Goal: Complete application form

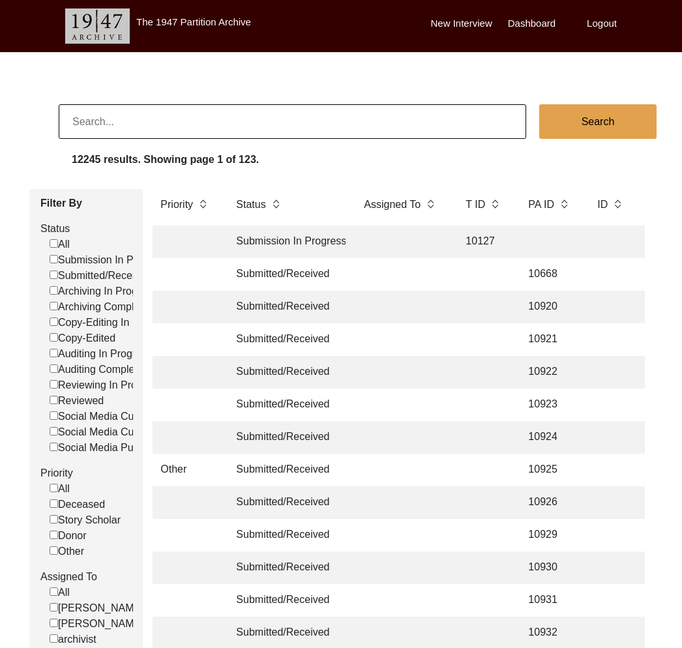
scroll to position [0, 1421]
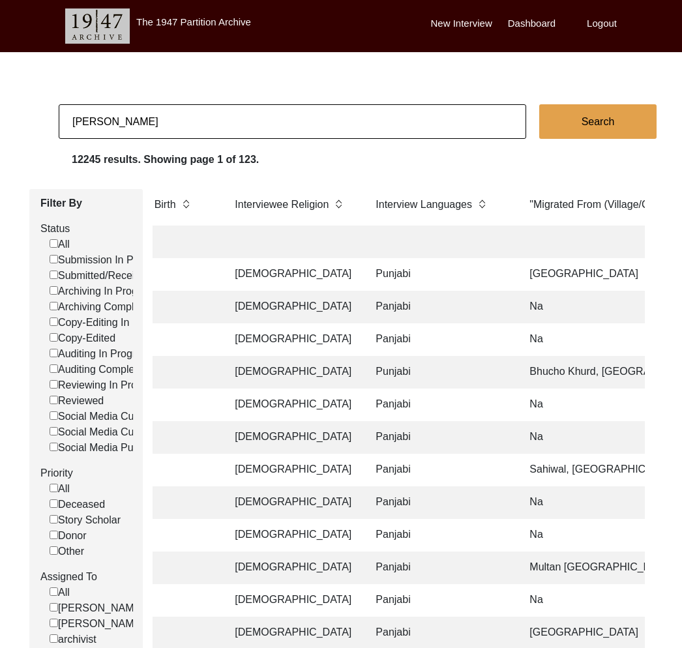
type input "[PERSON_NAME]"
checkbox input "false"
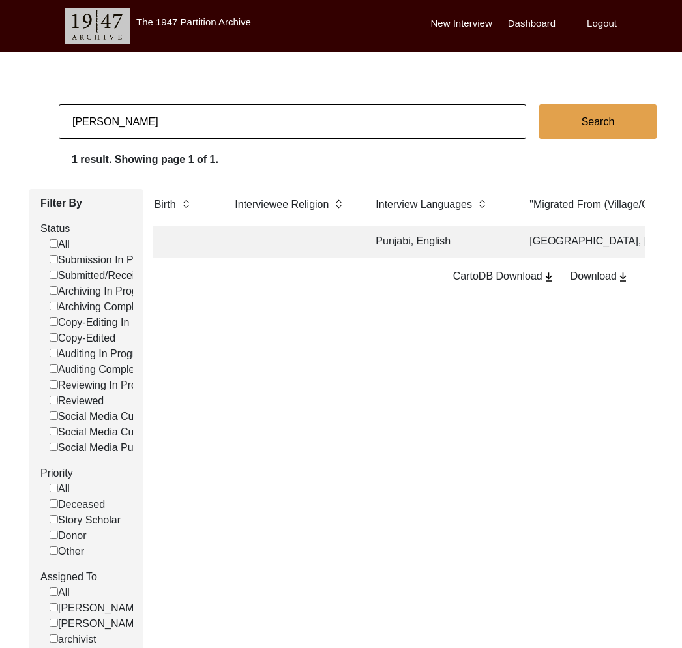
click at [300, 236] on td at bounding box center [292, 242] width 130 height 33
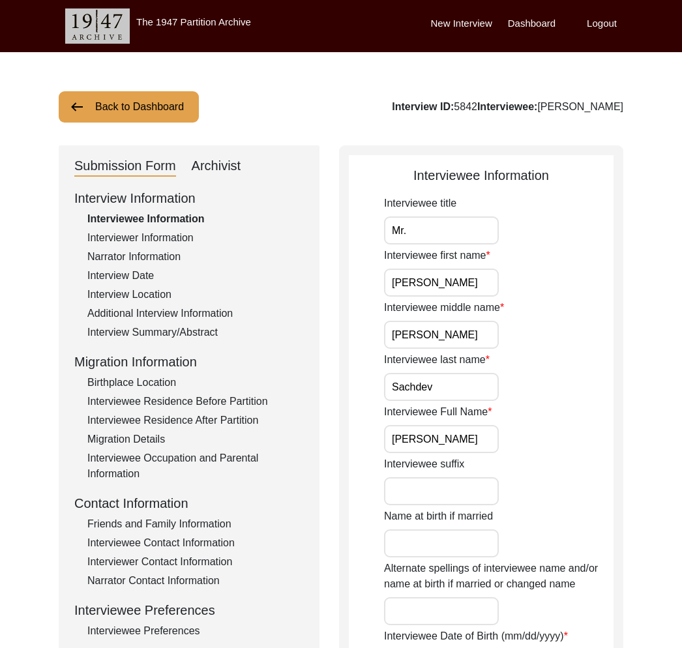
click at [197, 232] on div "Interviewer Information" at bounding box center [195, 238] width 216 height 16
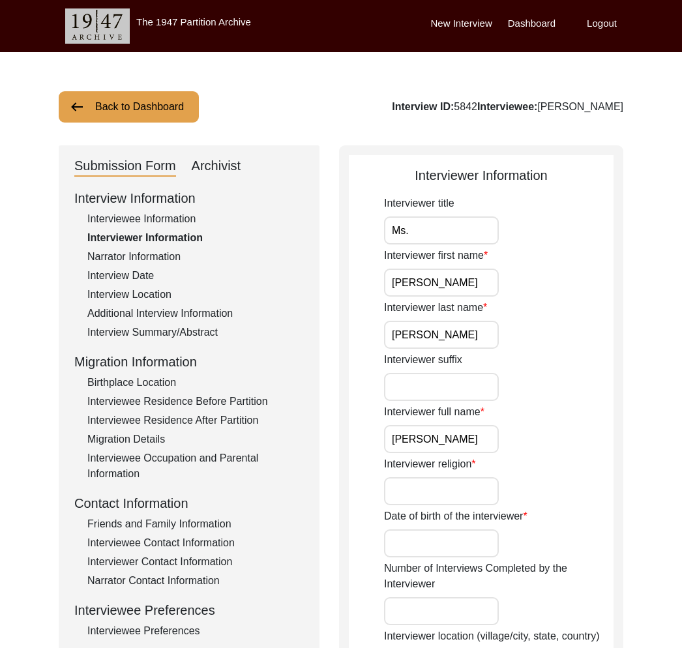
click at [187, 226] on div "Interviewee Information" at bounding box center [195, 219] width 216 height 16
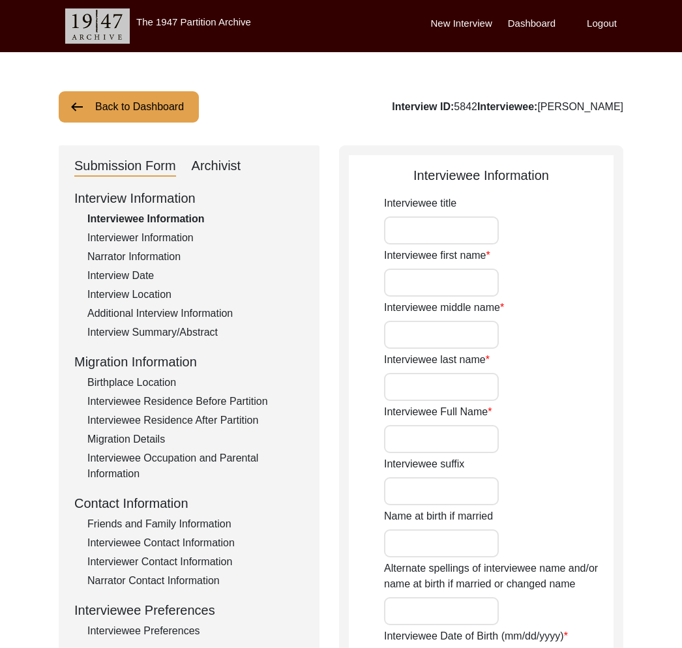
type input "Mr."
type input "[PERSON_NAME]"
type input "Sachdev"
type input "[PERSON_NAME]"
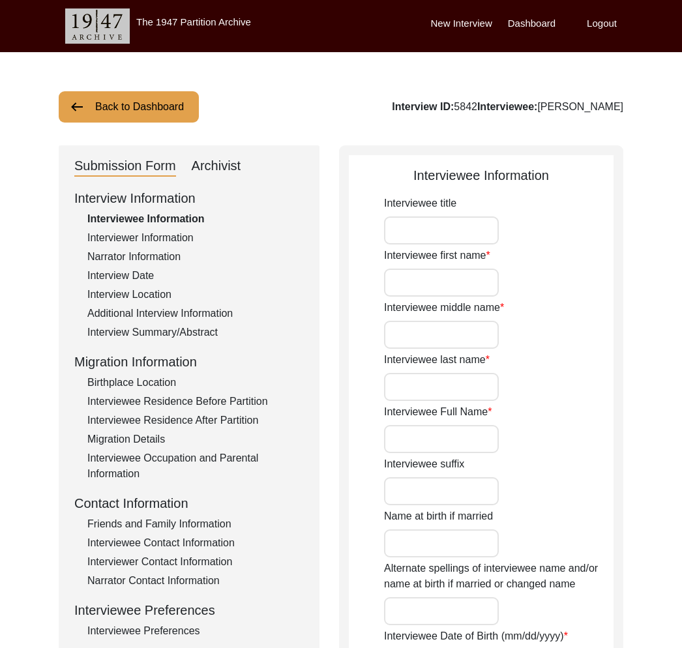
type input "[DATE]"
type input "88"
type input "[DEMOGRAPHIC_DATA]"
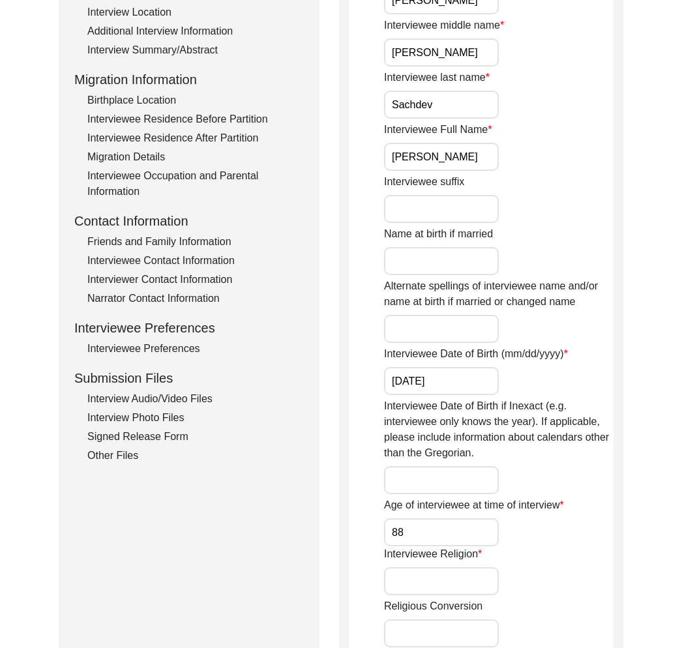
click at [168, 358] on div "Interview Information Interviewee Information Interviewer Information Narrator …" at bounding box center [188, 184] width 229 height 557
click at [169, 352] on div "Interviewee Preferences" at bounding box center [195, 349] width 216 height 16
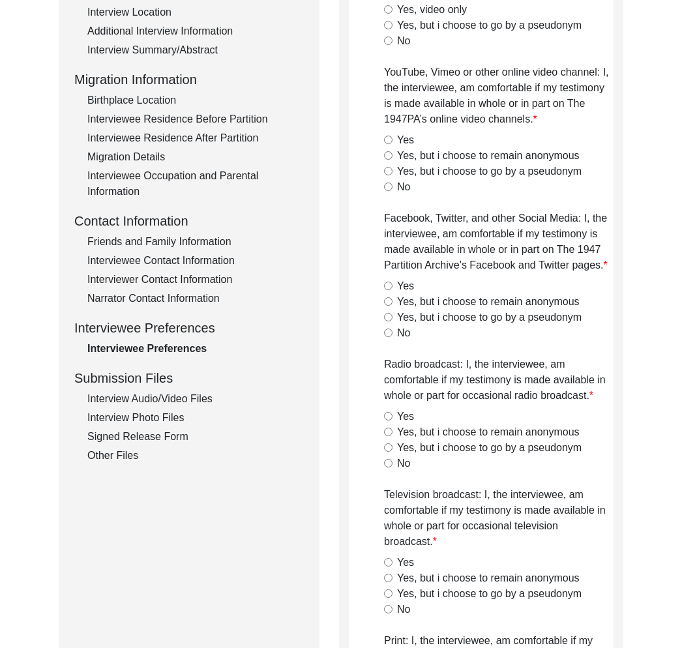
radio input "true"
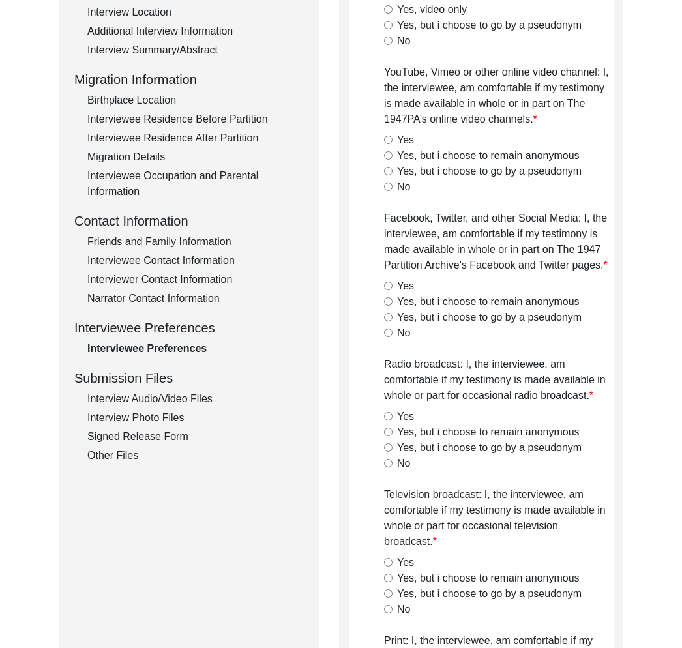
radio input "true"
type textarea "yes"
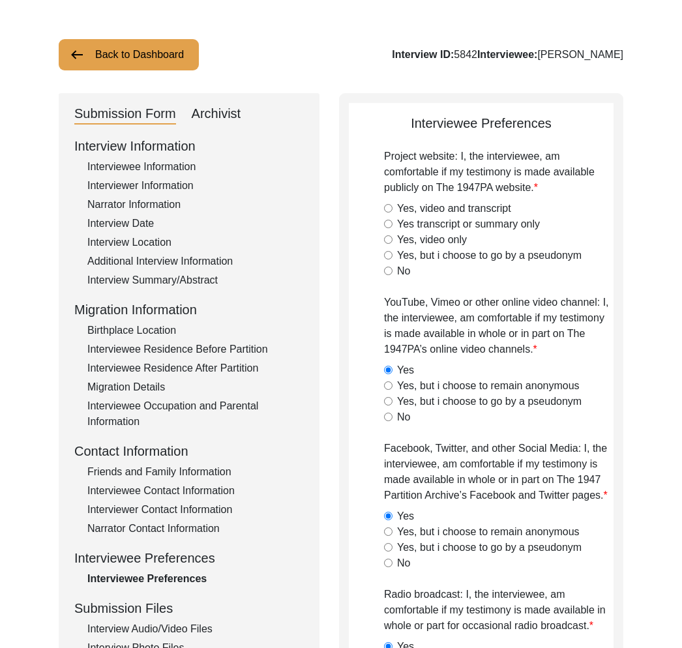
scroll to position [0, 0]
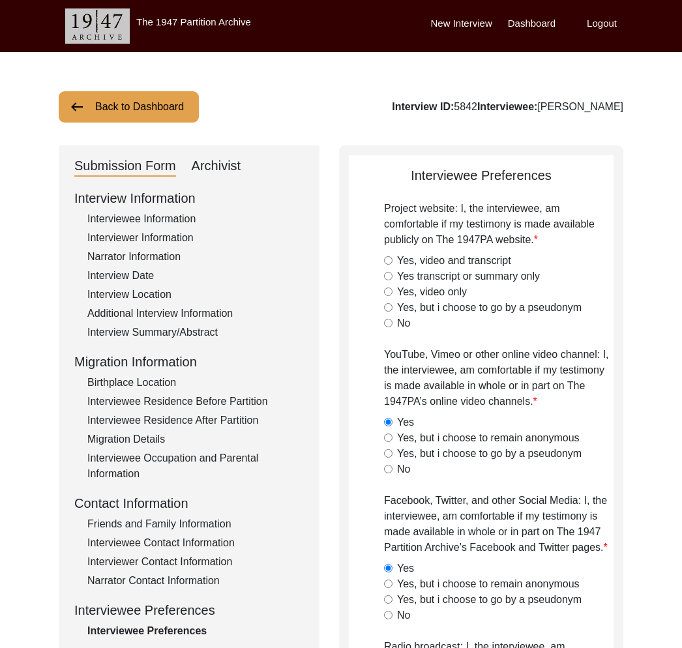
click at [156, 102] on button "Back to Dashboard" at bounding box center [129, 106] width 140 height 31
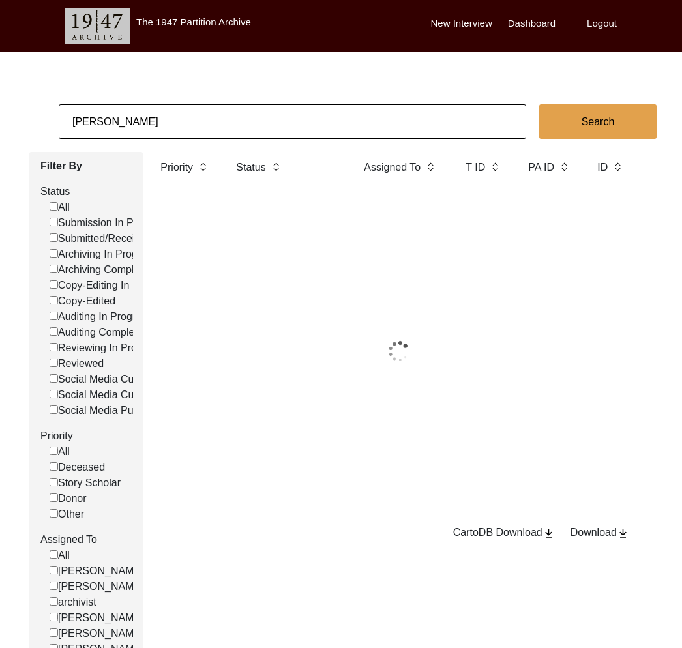
click at [167, 115] on input "[PERSON_NAME]" at bounding box center [292, 121] width 467 height 35
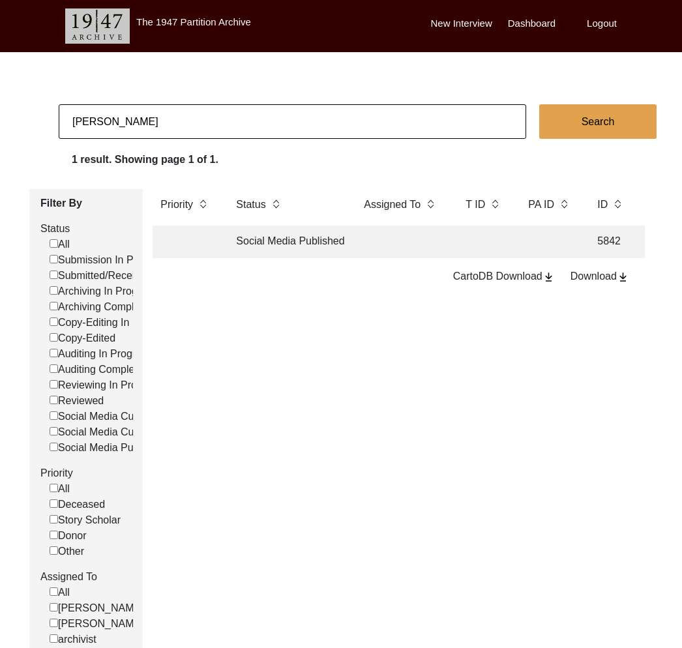
click at [167, 115] on input "[PERSON_NAME]" at bounding box center [292, 121] width 467 height 35
type input "[PERSON_NAME]"
checkbox input "false"
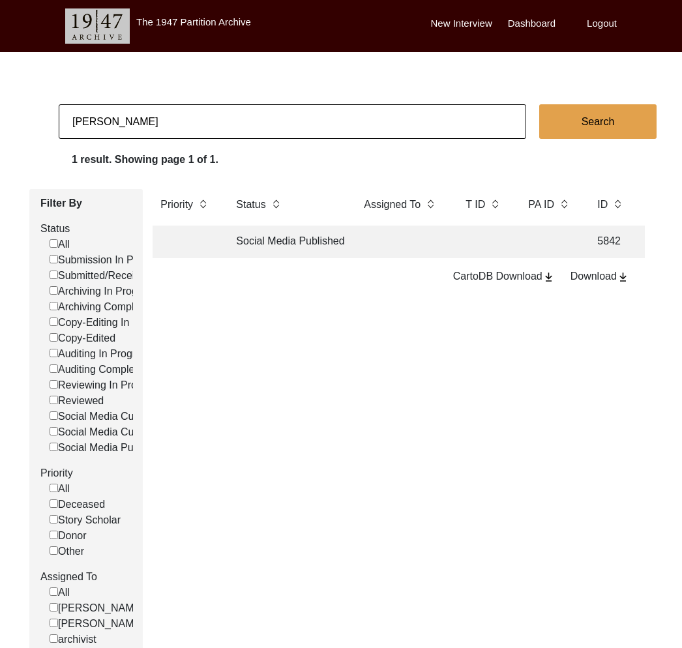
checkbox input "false"
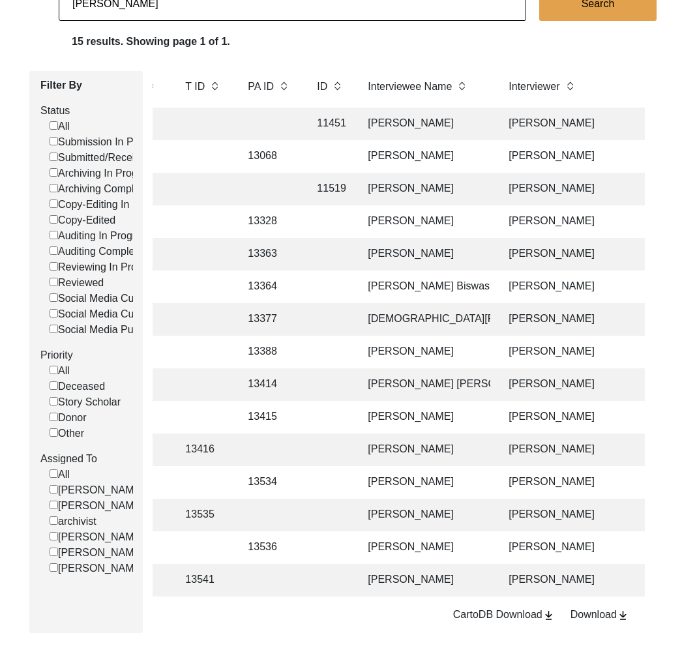
scroll to position [0, 274]
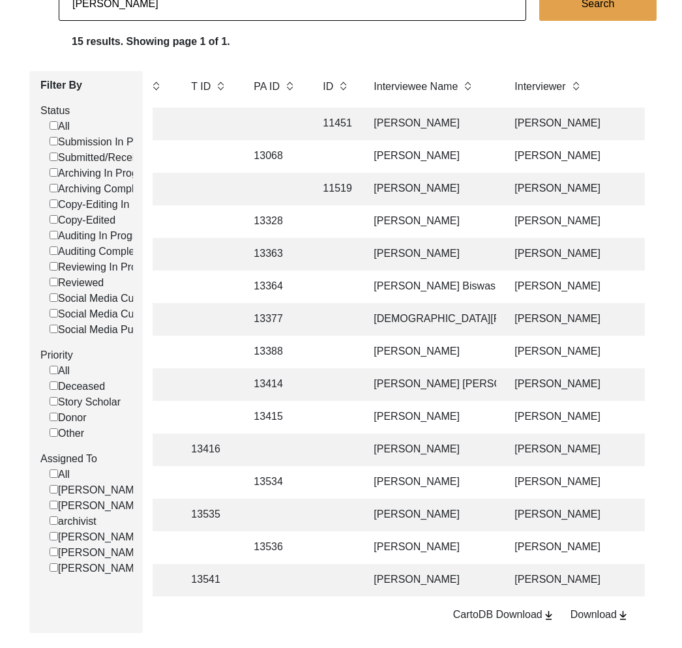
click at [328, 581] on td at bounding box center [335, 580] width 40 height 33
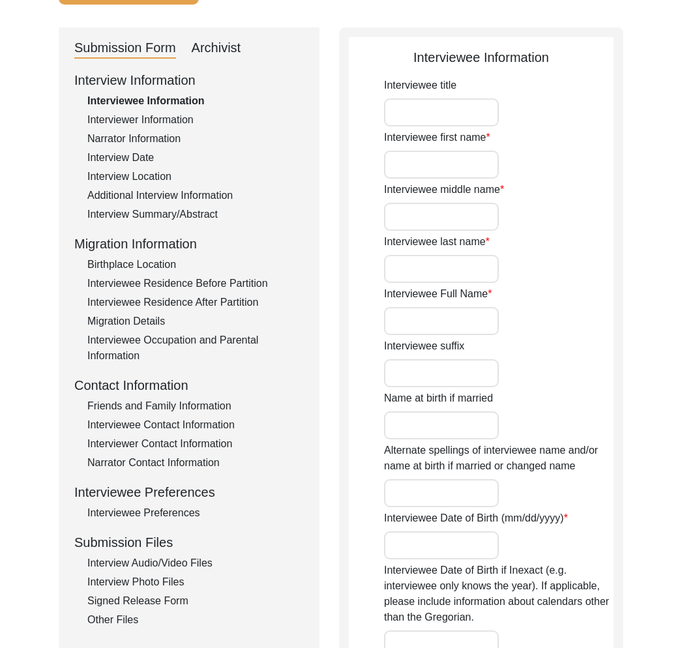
type input "Anarjan"
type input "n/a"
type input "Bibi"
type input "[PERSON_NAME]"
type input "n/a"
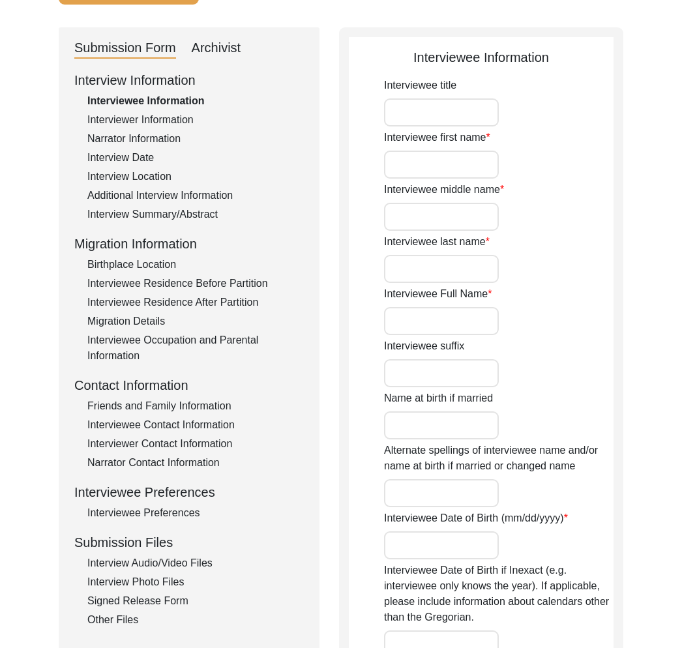
type input "[DATE]-[DATE]"
type input "78-77"
type input "[DEMOGRAPHIC_DATA]"
type input "Bengali"
type input "[DEMOGRAPHIC_DATA]"
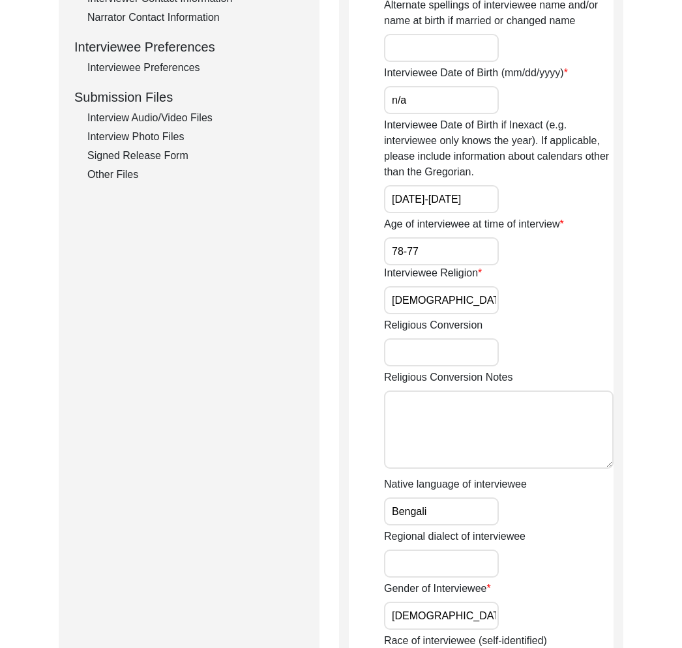
drag, startPoint x: 126, startPoint y: 106, endPoint x: 153, endPoint y: 123, distance: 31.6
click at [153, 123] on div "Interview Audio/Video Files" at bounding box center [195, 118] width 216 height 16
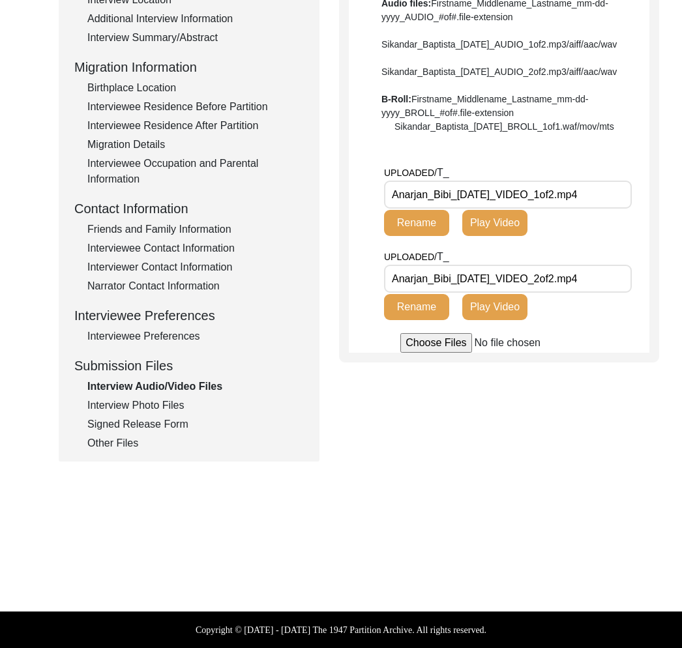
click at [158, 431] on div "Signed Release Form" at bounding box center [195, 424] width 216 height 16
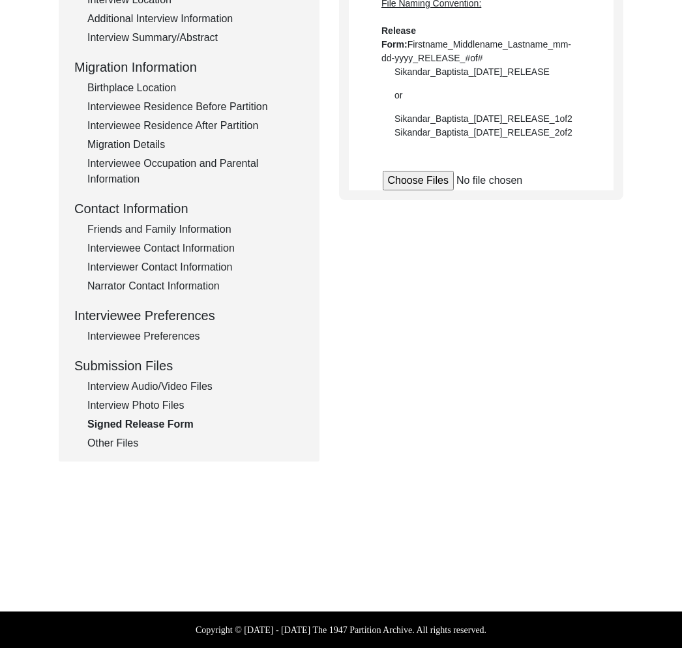
click at [155, 408] on div "Interview Photo Files" at bounding box center [195, 406] width 216 height 16
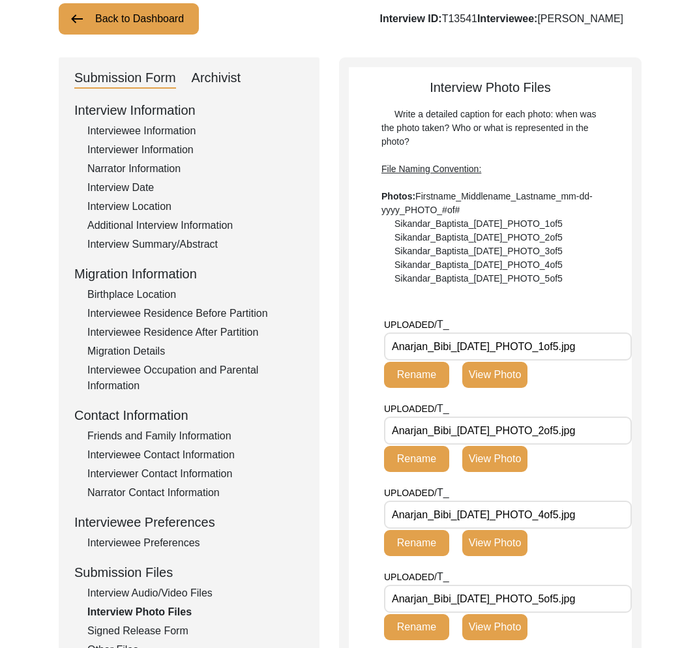
scroll to position [0, 0]
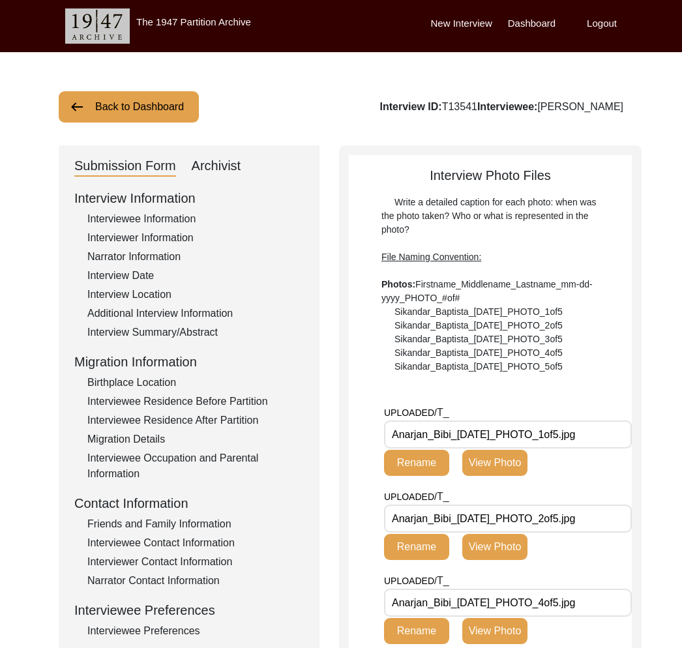
click at [158, 119] on button "Back to Dashboard" at bounding box center [129, 106] width 140 height 31
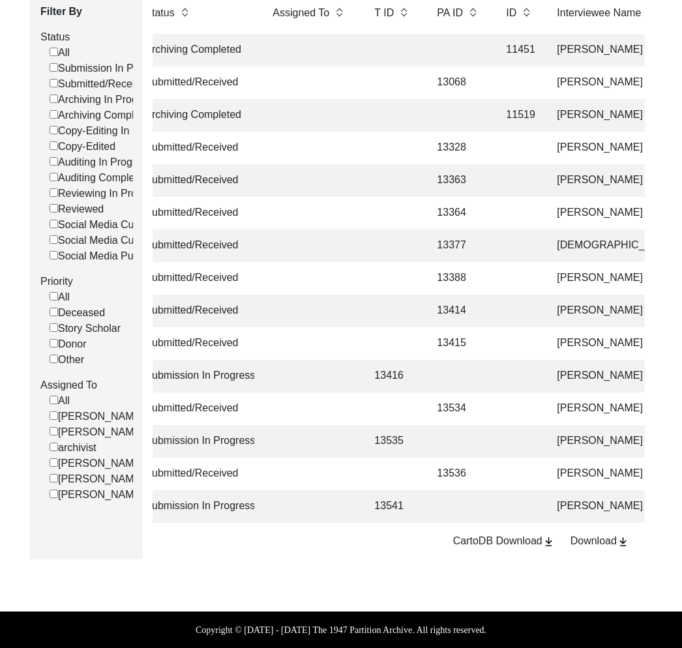
scroll to position [201, 0]
